Goal: Task Accomplishment & Management: Manage account settings

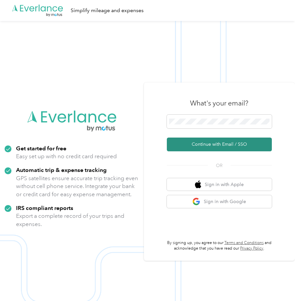
click at [205, 145] on button "Continue with Email / SSO" at bounding box center [219, 144] width 105 height 14
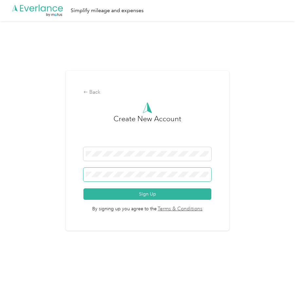
click at [110, 178] on span at bounding box center [147, 174] width 128 height 14
click at [112, 178] on span at bounding box center [147, 174] width 128 height 14
click at [93, 170] on span at bounding box center [147, 174] width 128 height 14
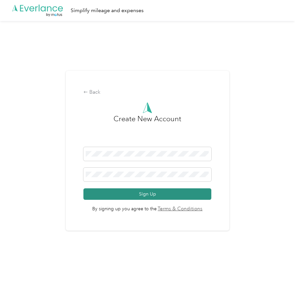
click at [135, 192] on button "Sign Up" at bounding box center [147, 193] width 128 height 11
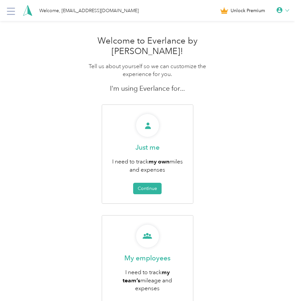
scroll to position [33, 0]
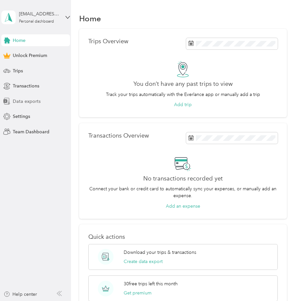
click at [23, 96] on div "Data exports" at bounding box center [35, 101] width 69 height 12
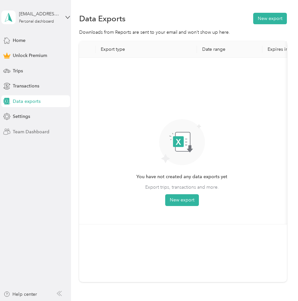
click at [29, 132] on span "Team Dashboard" at bounding box center [31, 131] width 37 height 7
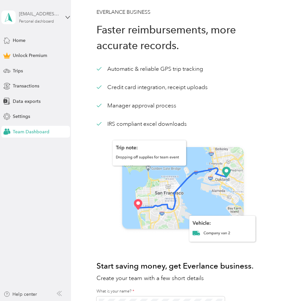
click at [44, 22] on div "Personal dashboard" at bounding box center [36, 22] width 35 height 4
click at [21, 56] on div "Log out" at bounding box center [70, 53] width 129 height 11
